Goal: Task Accomplishment & Management: Use online tool/utility

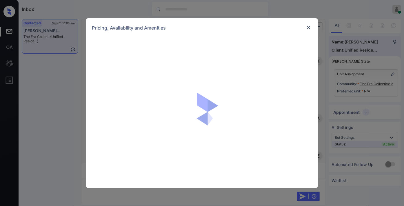
scroll to position [650, 0]
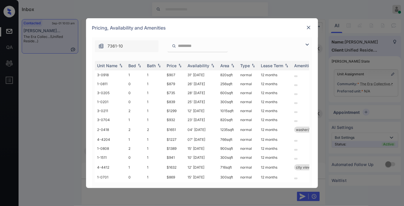
click at [310, 26] on img at bounding box center [309, 28] width 6 height 6
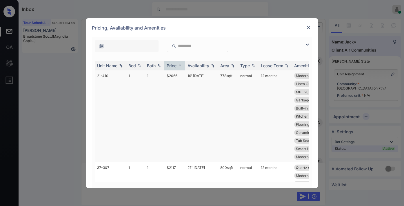
click at [181, 73] on td "$2066" at bounding box center [174, 116] width 21 height 92
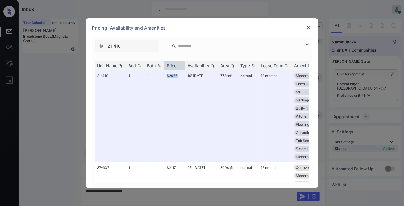
click at [307, 27] on img at bounding box center [309, 28] width 6 height 6
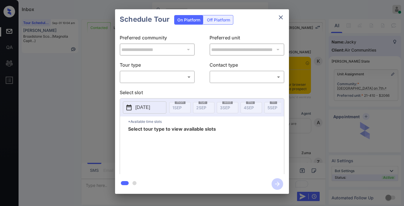
click at [158, 76] on body "Inbox Samantha Soliven Online Set yourself offline Set yourself on break Profil…" at bounding box center [202, 103] width 404 height 206
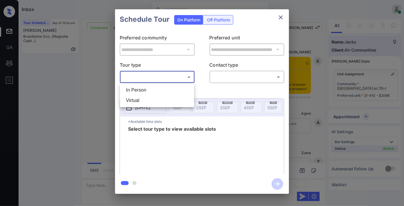
scroll to position [546, 0]
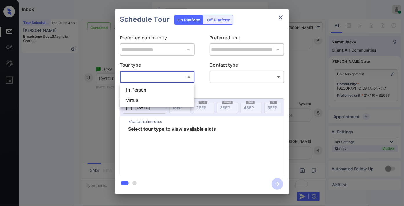
click at [157, 86] on li "In Person" at bounding box center [157, 90] width 71 height 10
type input "********"
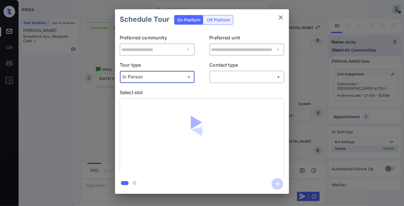
click at [235, 73] on body "Inbox Samantha Soliven Online Set yourself offline Set yourself on break Profil…" at bounding box center [202, 103] width 404 height 206
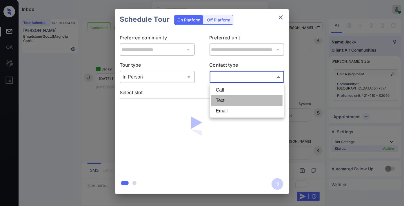
click at [235, 98] on li "Text" at bounding box center [246, 100] width 71 height 10
type input "****"
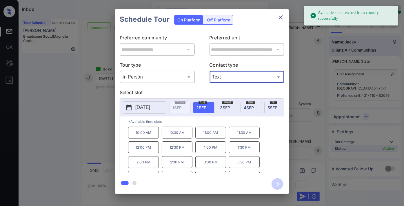
click at [208, 137] on p "11:00 AM" at bounding box center [211, 133] width 31 height 12
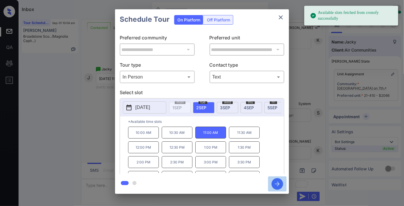
click at [280, 186] on icon "button" at bounding box center [278, 184] width 12 height 12
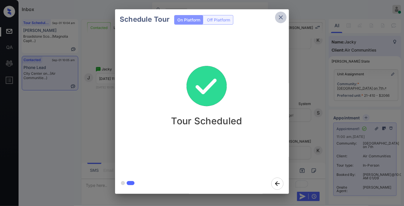
click at [283, 16] on icon "close" at bounding box center [281, 17] width 4 height 4
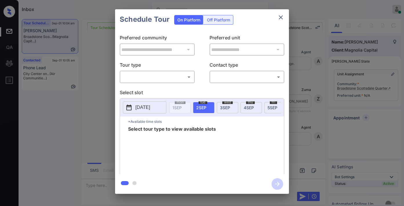
click at [178, 77] on body "Inbox Samantha Soliven Online Set yourself offline Set yourself on break Profil…" at bounding box center [202, 103] width 404 height 206
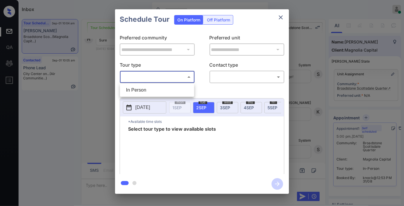
click at [170, 87] on li "In Person" at bounding box center [157, 90] width 71 height 10
type input "********"
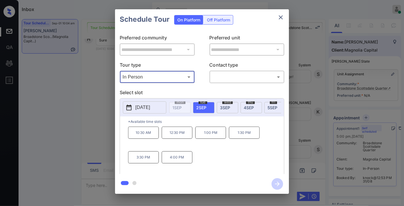
click at [277, 24] on div "Schedule Tour On Platform Off Platform" at bounding box center [202, 19] width 174 height 20
click at [279, 18] on icon "close" at bounding box center [281, 17] width 7 height 7
